Goal: Task Accomplishment & Management: Manage account settings

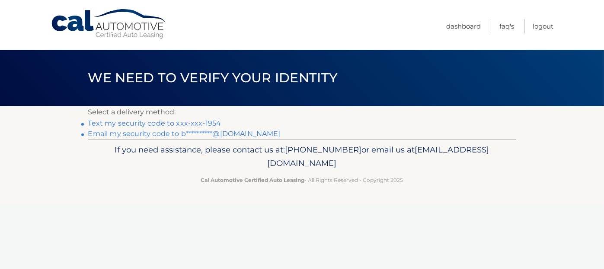
click at [125, 119] on link "Text my security code to xxx-xxx-1954" at bounding box center [154, 123] width 133 height 8
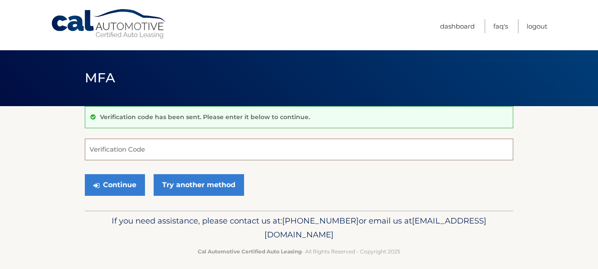
click at [107, 149] on input "Verification Code" at bounding box center [299, 149] width 428 height 22
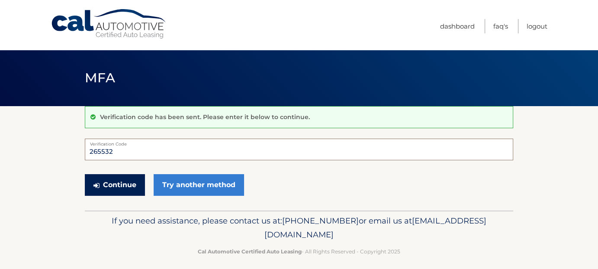
type input "265532"
click at [129, 179] on button "Continue" at bounding box center [115, 185] width 60 height 22
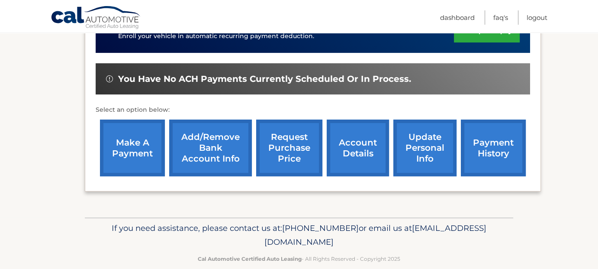
scroll to position [254, 0]
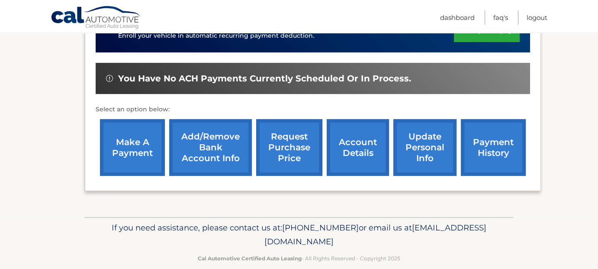
click at [137, 127] on link "make a payment" at bounding box center [132, 147] width 65 height 57
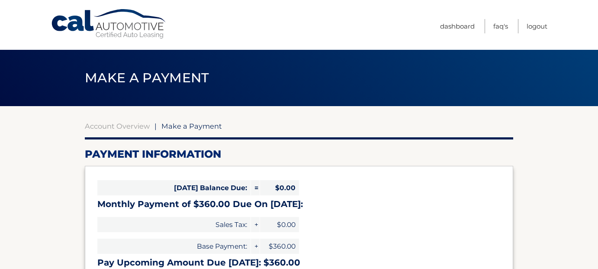
select select "OGU2ZmIyYzUtM2EwOS00N2UyLTgzMWUtMTIyMjhkNDI2YTcx"
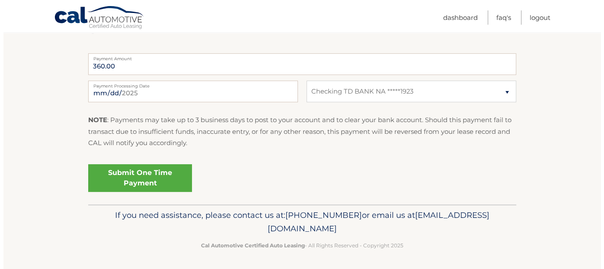
scroll to position [349, 0]
click at [135, 169] on link "Submit One Time Payment" at bounding box center [137, 177] width 104 height 28
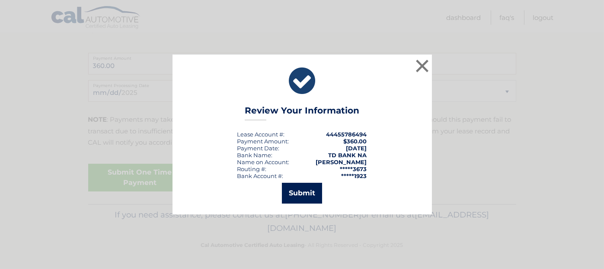
click at [300, 200] on button "Submit" at bounding box center [302, 192] width 40 height 21
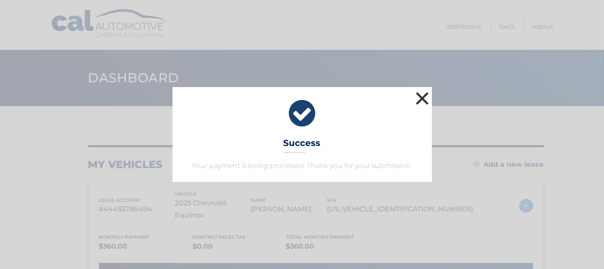
click at [428, 94] on button "×" at bounding box center [422, 98] width 17 height 17
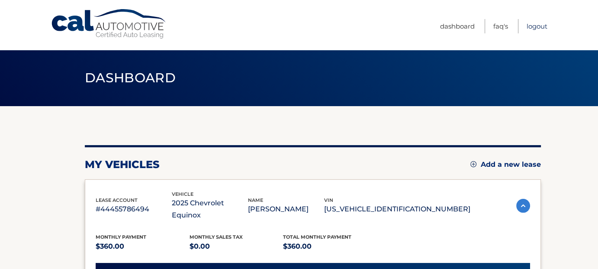
click at [537, 26] on link "Logout" at bounding box center [536, 26] width 21 height 14
